Goal: Transaction & Acquisition: Purchase product/service

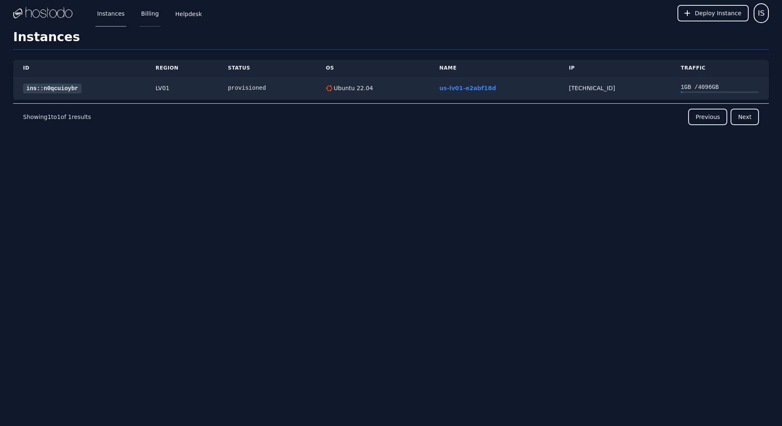
click at [150, 16] on link "Billing" at bounding box center [150, 13] width 21 height 27
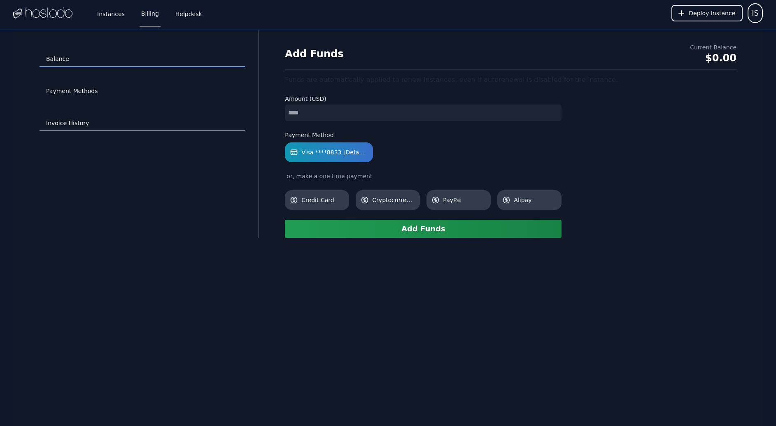
click at [87, 123] on link "Invoice History" at bounding box center [142, 124] width 205 height 16
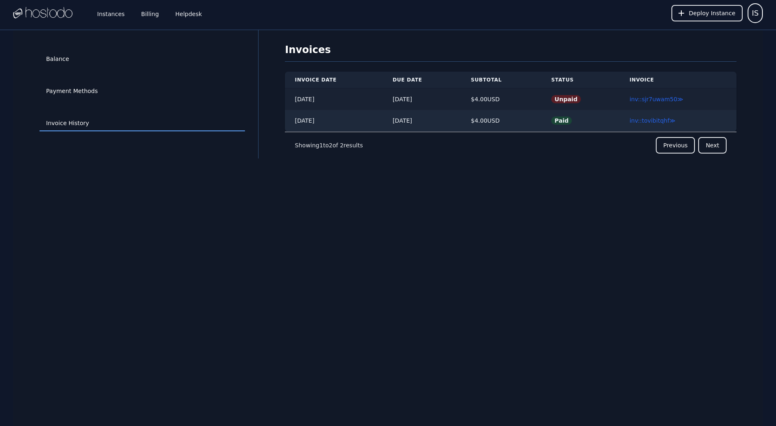
click at [568, 100] on span "Unpaid" at bounding box center [566, 99] width 30 height 8
click at [661, 98] on link "inv::sjr7uwam50 ≫" at bounding box center [657, 99] width 54 height 7
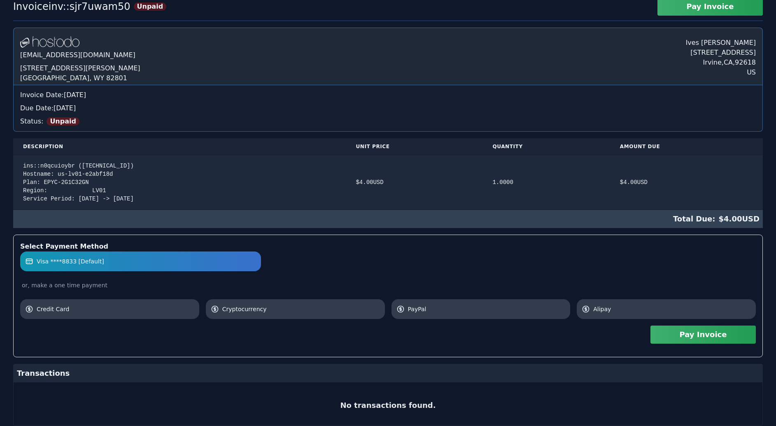
scroll to position [61, 0]
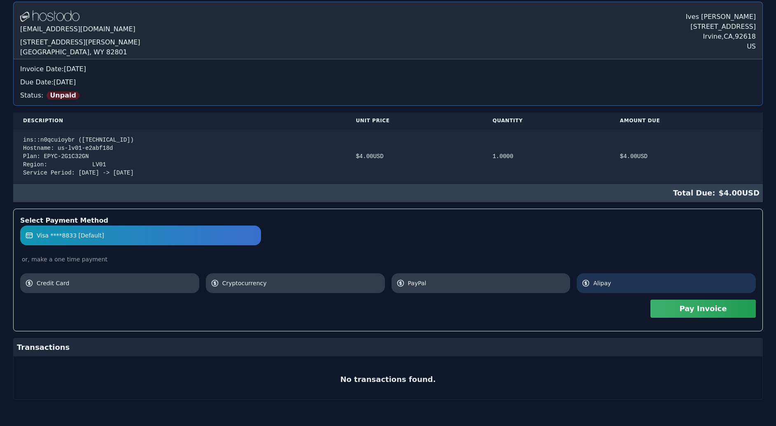
drag, startPoint x: 629, startPoint y: 281, endPoint x: 652, endPoint y: 287, distance: 24.2
click at [630, 282] on span "Alipay" at bounding box center [672, 283] width 158 height 8
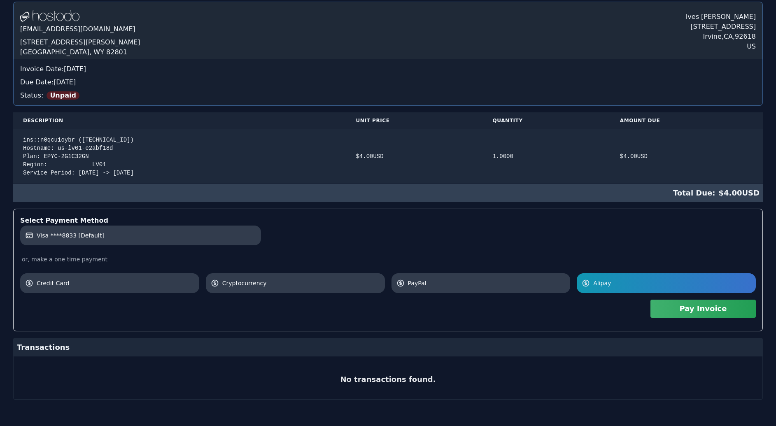
click at [698, 313] on button "Pay Invoice" at bounding box center [703, 309] width 105 height 18
